Goal: Check status: Check status

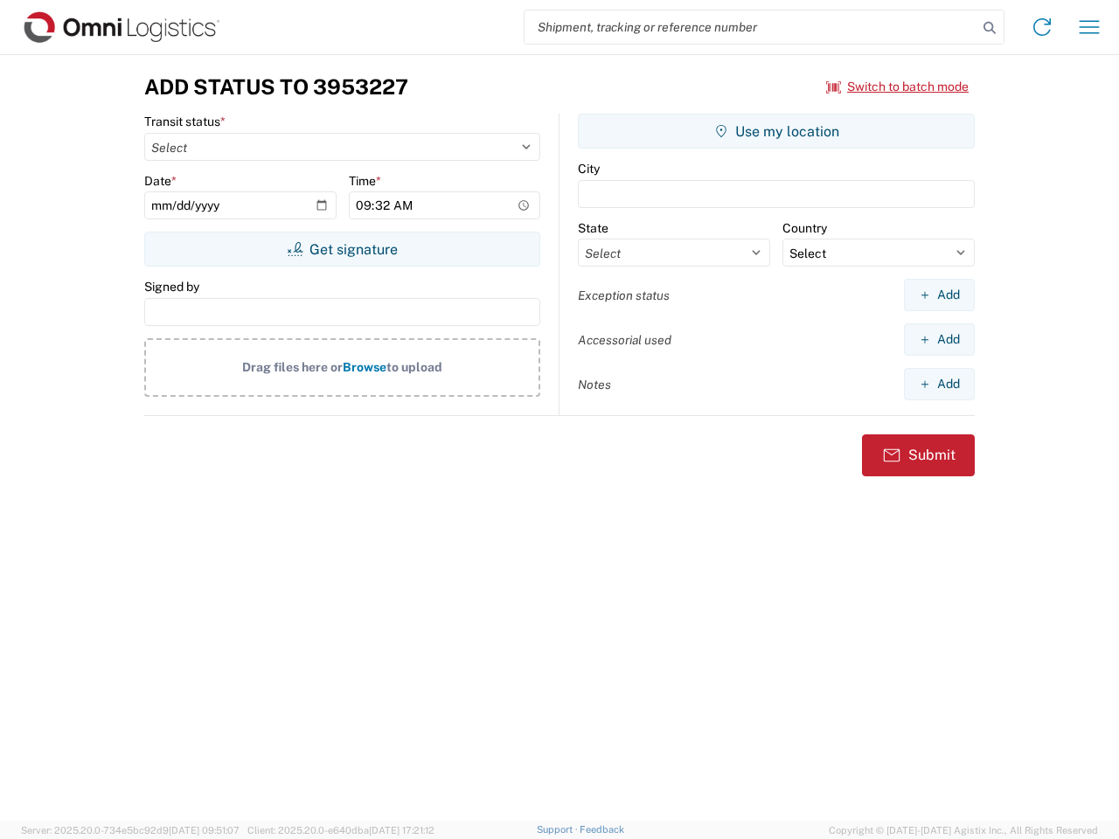
click at [751, 27] on input "search" at bounding box center [750, 26] width 453 height 33
click at [990, 28] on icon at bounding box center [989, 28] width 24 height 24
click at [1042, 27] on icon at bounding box center [1042, 27] width 28 height 28
click at [1089, 27] on icon "button" at bounding box center [1090, 26] width 20 height 13
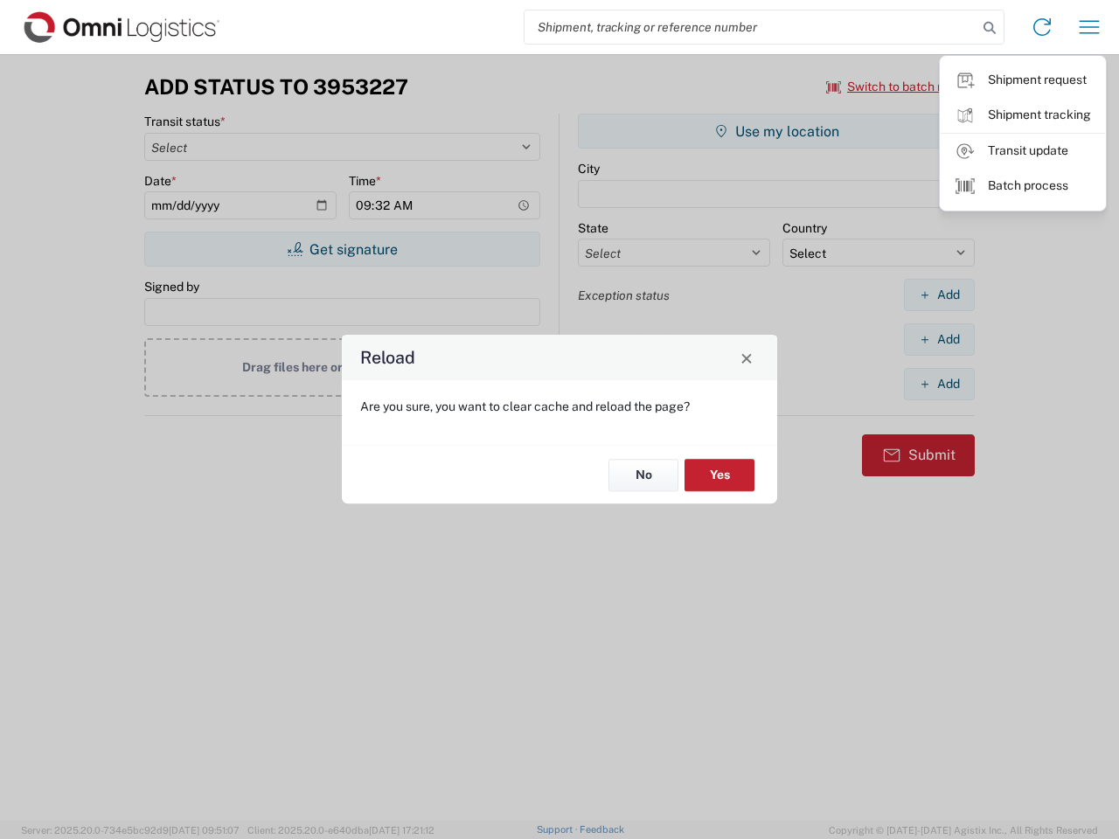
click at [342, 249] on div "Reload Are you sure, you want to clear cache and reload the page? No Yes" at bounding box center [559, 419] width 1119 height 839
click at [776, 131] on div "Reload Are you sure, you want to clear cache and reload the page? No Yes" at bounding box center [559, 419] width 1119 height 839
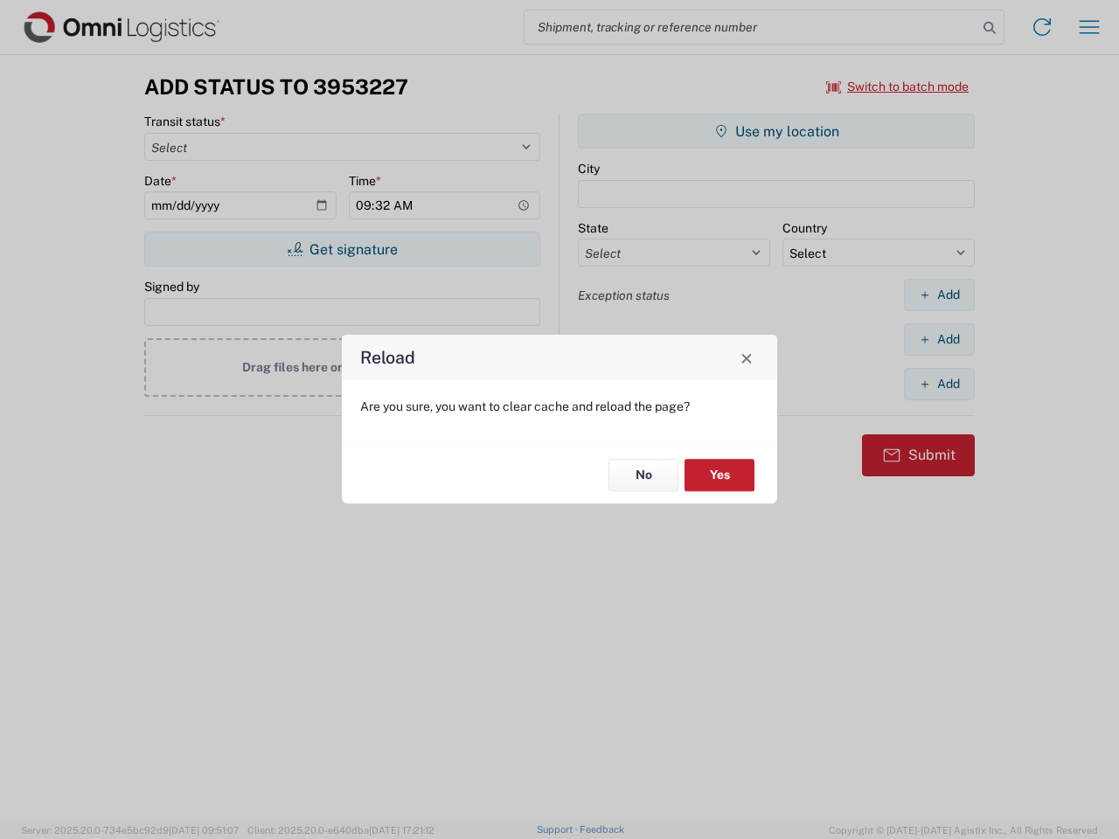
click at [939, 295] on div "Reload Are you sure, you want to clear cache and reload the page? No Yes" at bounding box center [559, 419] width 1119 height 839
click at [939, 339] on div "Reload Are you sure, you want to clear cache and reload the page? No Yes" at bounding box center [559, 419] width 1119 height 839
click at [939, 384] on div "Reload Are you sure, you want to clear cache and reload the page? No Yes" at bounding box center [559, 419] width 1119 height 839
